Goal: Check status: Check status

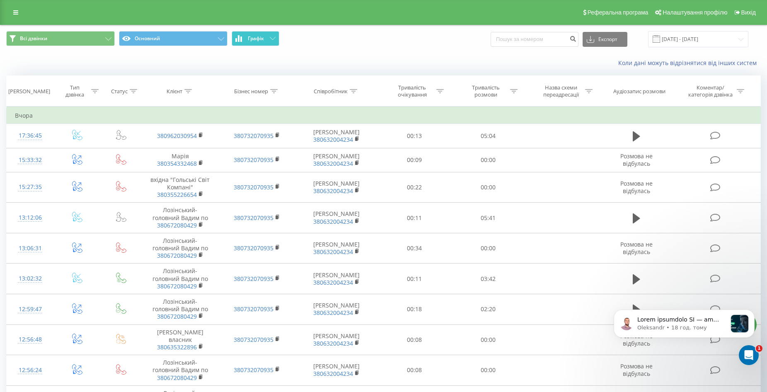
click at [258, 36] on span "Графік" at bounding box center [256, 39] width 16 height 6
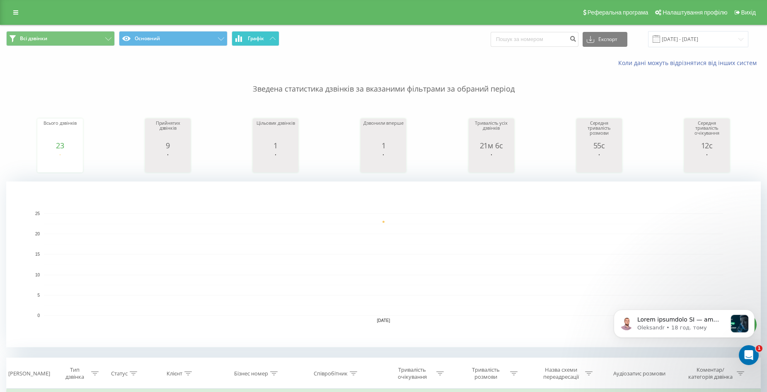
click at [261, 38] on span "Графік" at bounding box center [256, 39] width 16 height 6
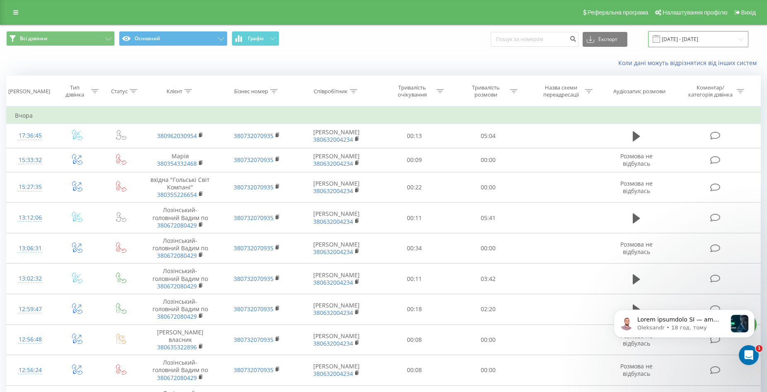
click at [726, 39] on input "20.08.2025 - 20.08.2025" at bounding box center [698, 39] width 100 height 16
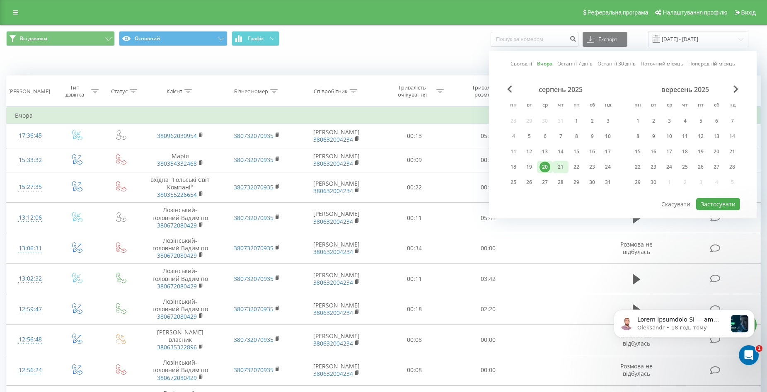
click at [565, 166] on div "21" at bounding box center [560, 167] width 11 height 11
click at [718, 205] on button "Застосувати" at bounding box center [718, 204] width 44 height 12
type input "[DATE] - [DATE]"
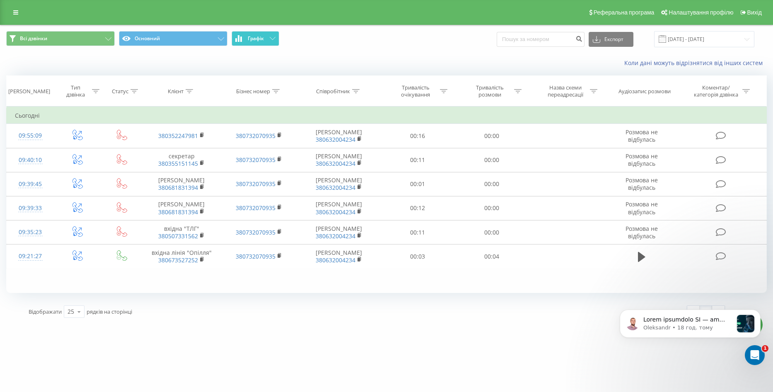
click at [260, 39] on span "Графік" at bounding box center [256, 39] width 16 height 6
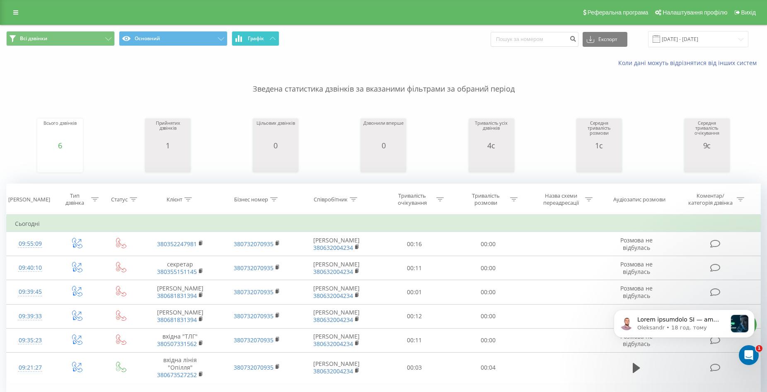
click at [266, 41] on button "Графік" at bounding box center [256, 38] width 48 height 15
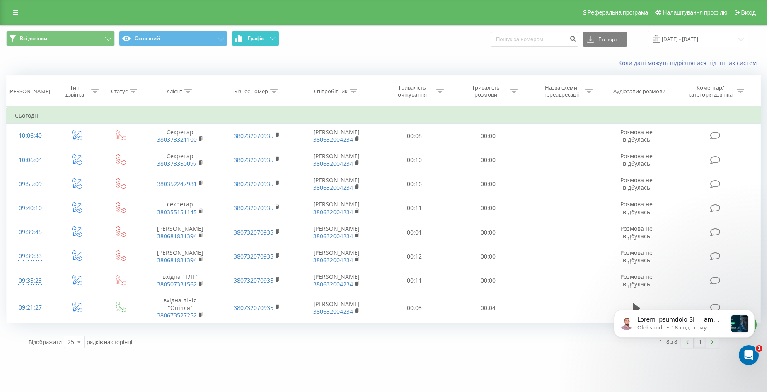
click at [277, 41] on button "Графік" at bounding box center [256, 38] width 48 height 15
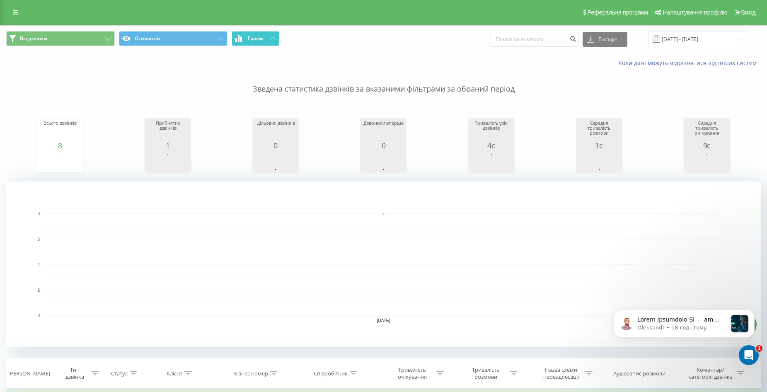
click at [272, 40] on icon at bounding box center [273, 38] width 6 height 3
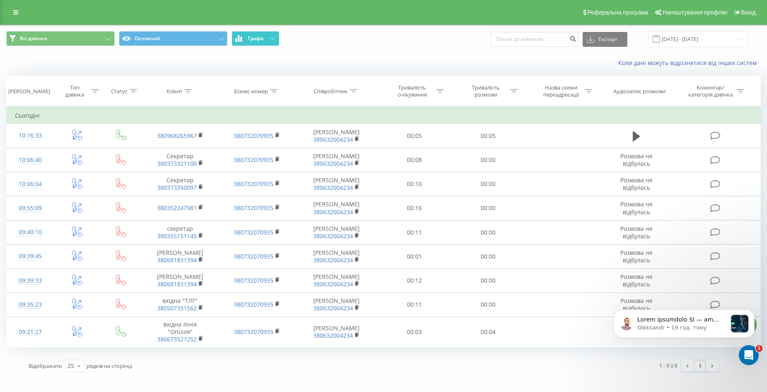
click at [265, 34] on button "Графік" at bounding box center [256, 38] width 48 height 15
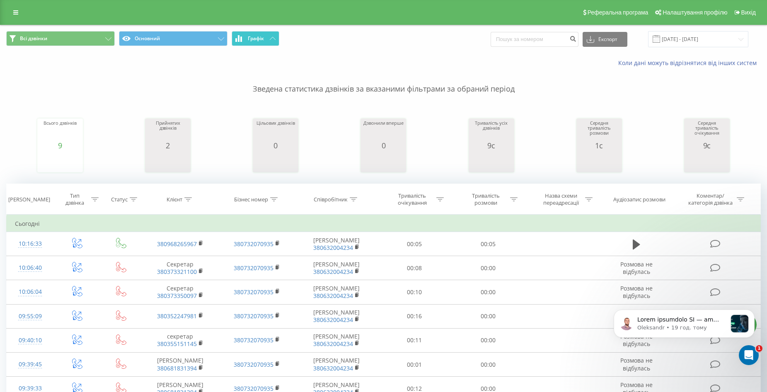
click at [266, 40] on button "Графік" at bounding box center [256, 38] width 48 height 15
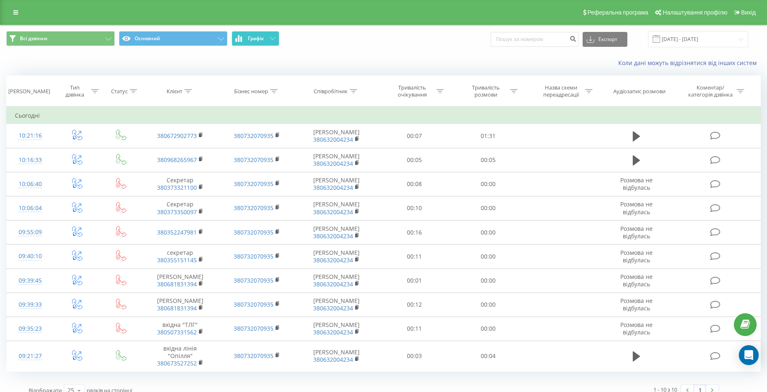
click at [264, 34] on button "Графік" at bounding box center [256, 38] width 48 height 15
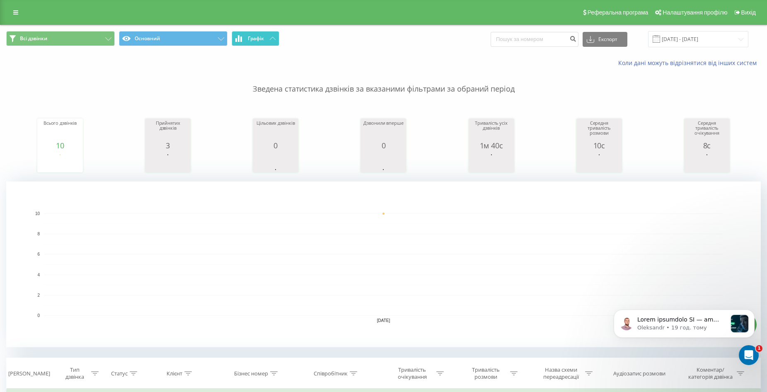
click at [264, 38] on span "Графік" at bounding box center [256, 39] width 16 height 6
